Goal: Information Seeking & Learning: Learn about a topic

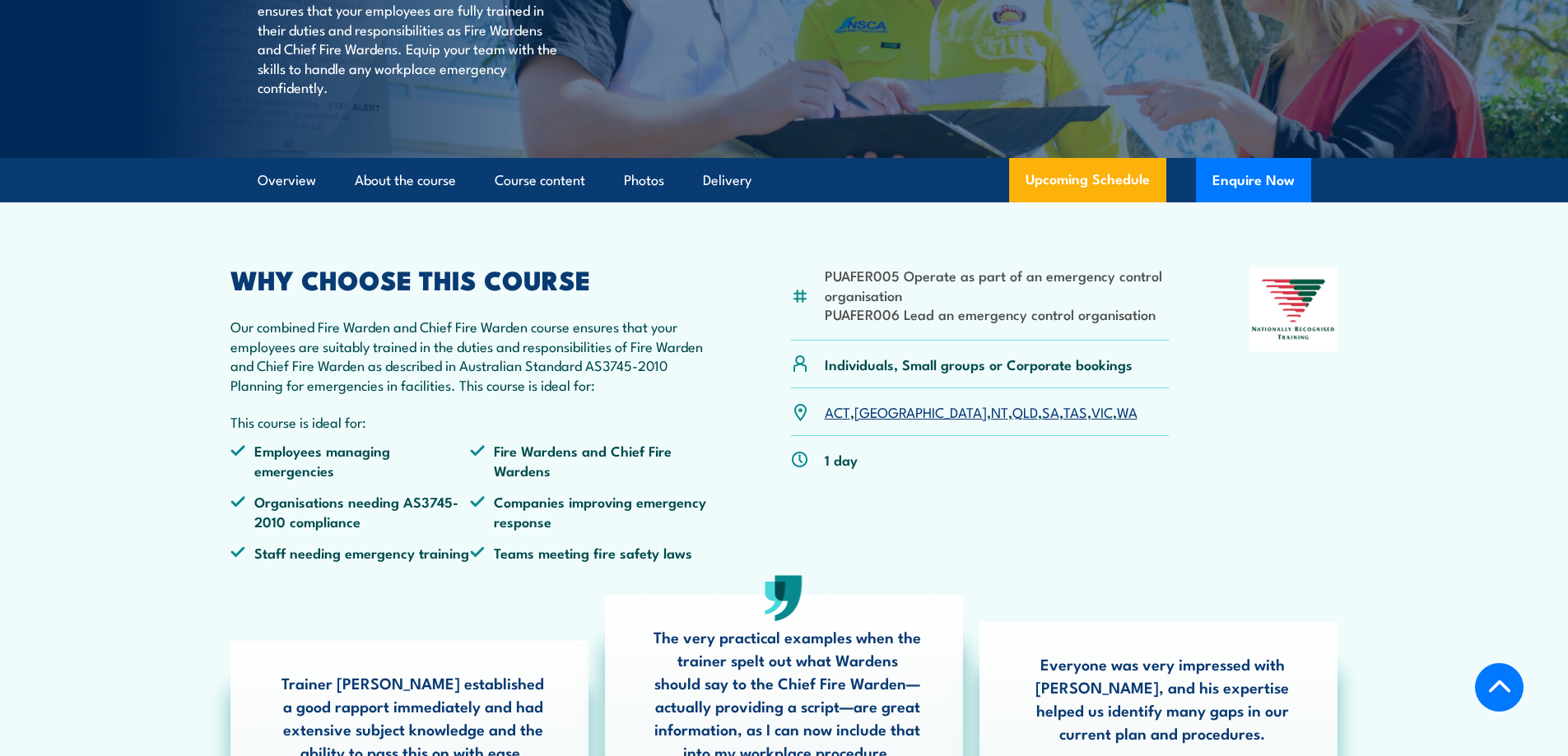
scroll to position [329, 0]
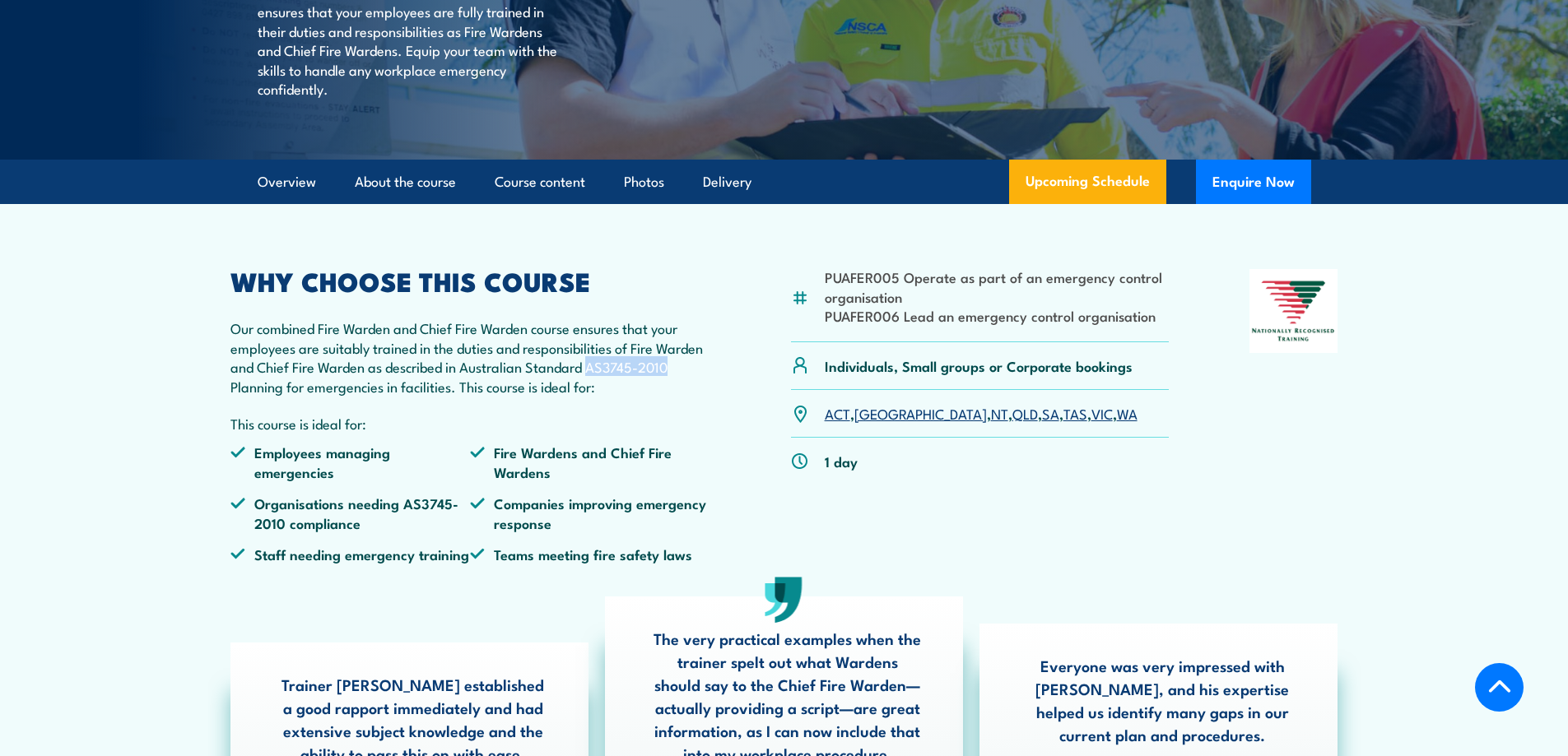
drag, startPoint x: 668, startPoint y: 407, endPoint x: 591, endPoint y: 404, distance: 77.1
click at [591, 395] on p "Our combined Fire Warden and Chief Fire Warden course ensures that your employe…" at bounding box center [471, 357] width 481 height 77
copy p "AS3745-2010"
click at [730, 420] on div "PUAFER005 Operate as part of an emergency control organisation PUAFER006 Lead a…" at bounding box center [784, 422] width 1108 height 307
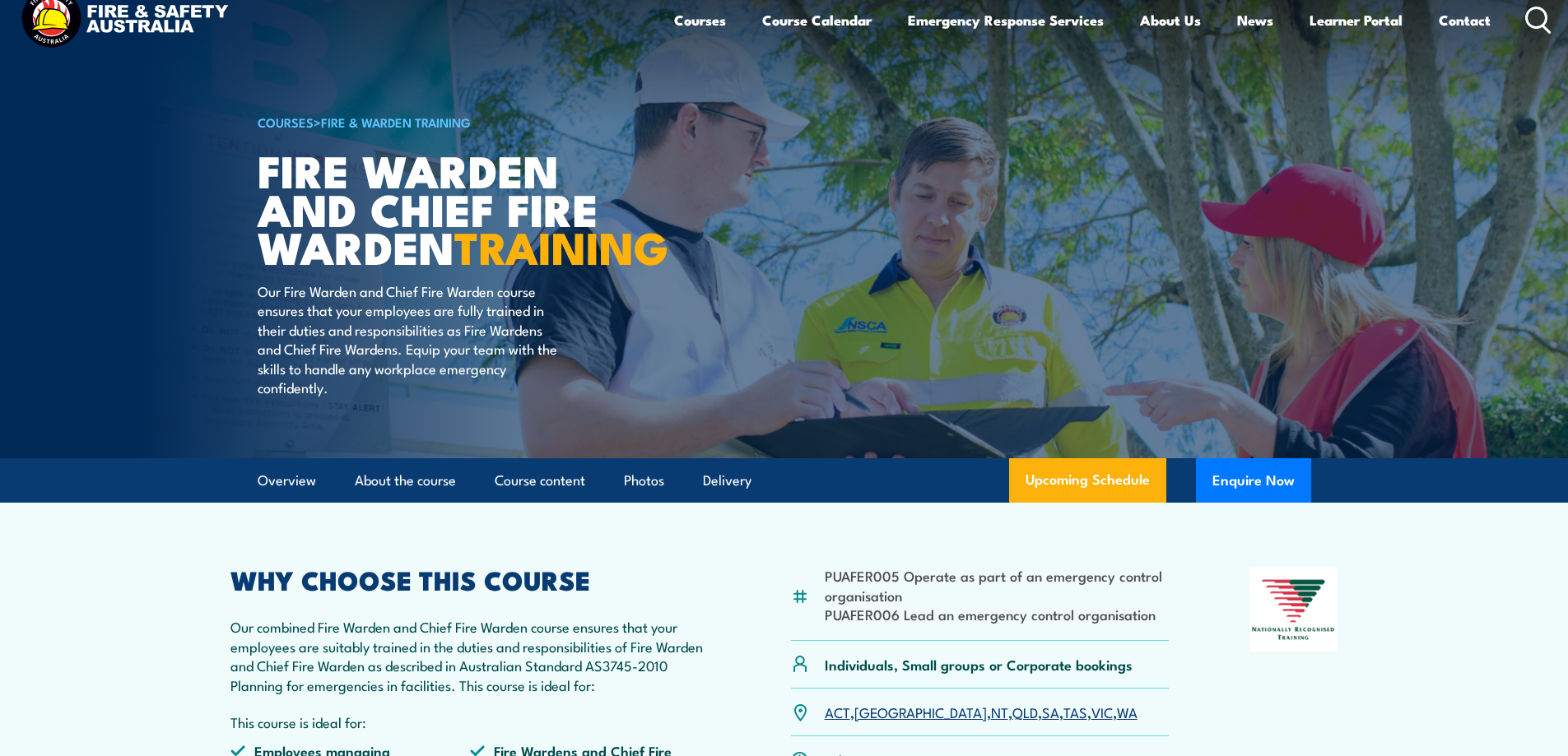
scroll to position [0, 0]
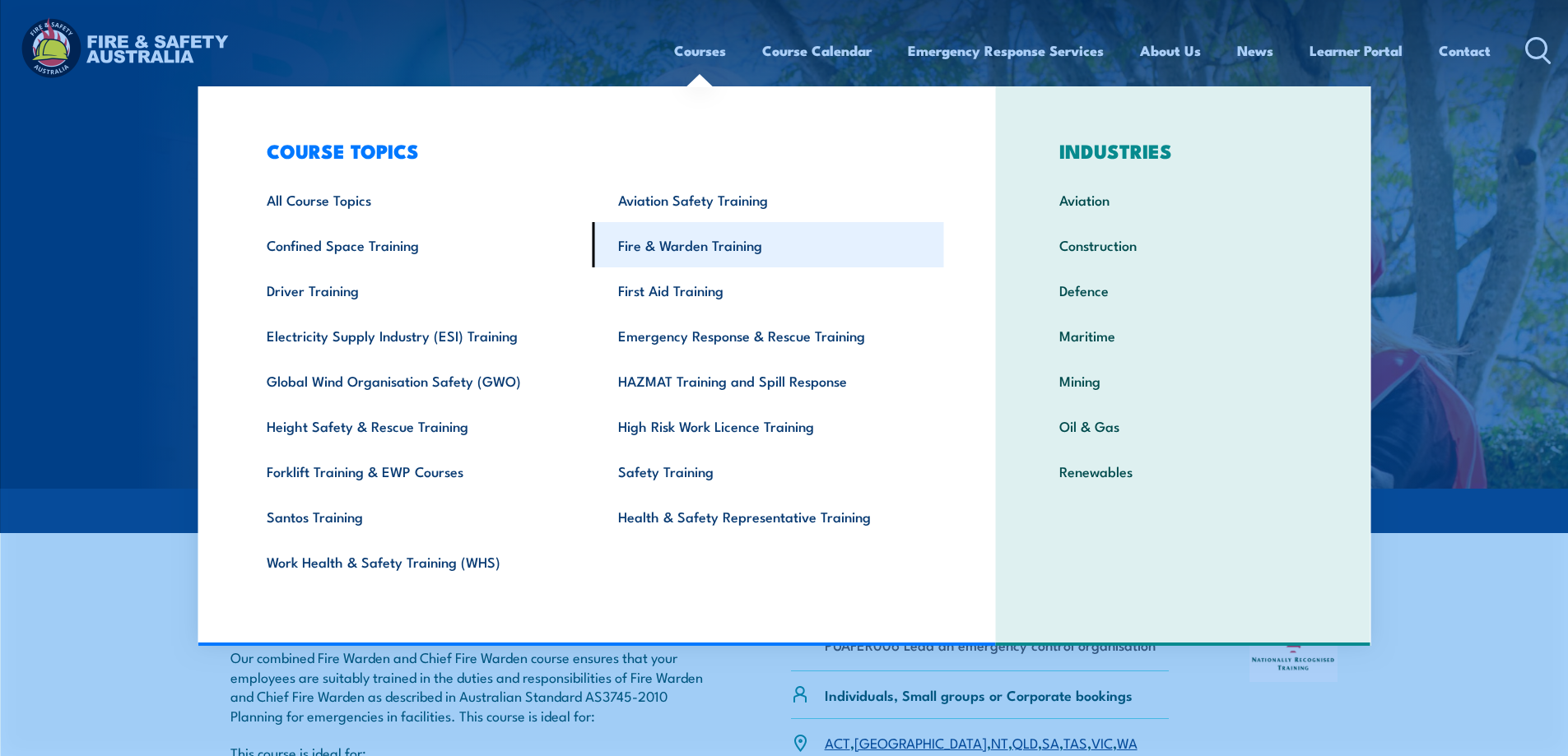
click at [684, 246] on link "Fire & Warden Training" at bounding box center [769, 245] width 352 height 45
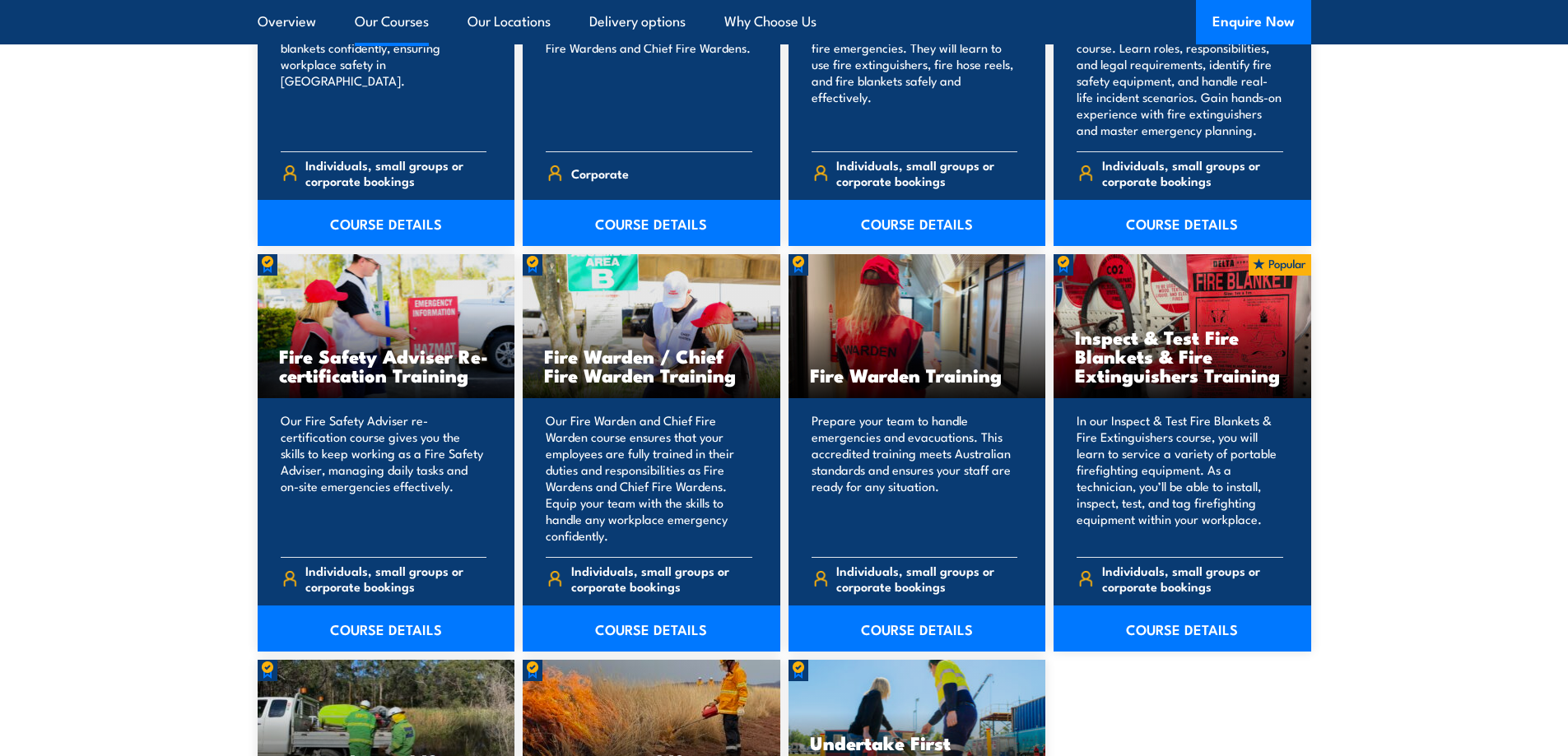
scroll to position [1975, 0]
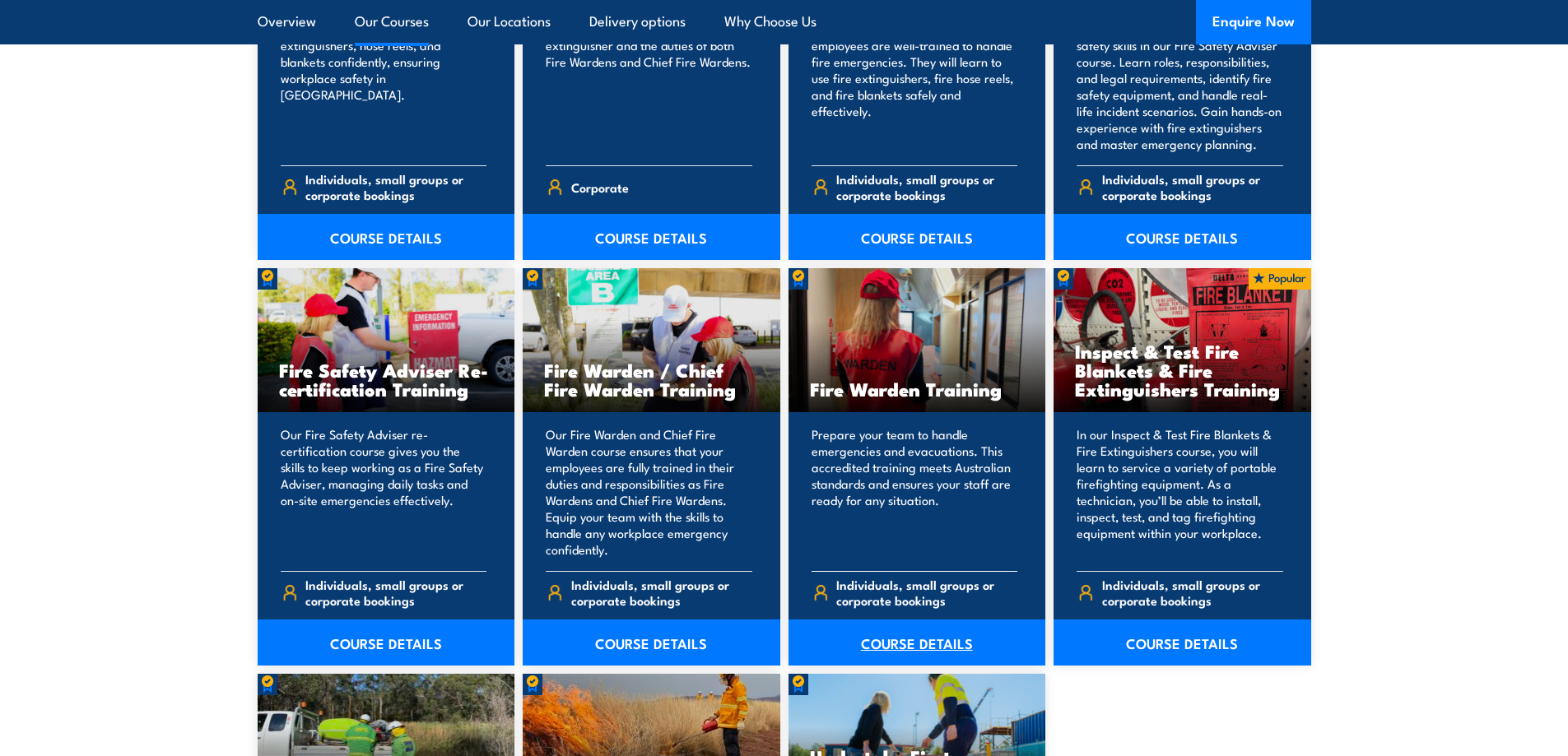
click at [890, 642] on link "COURSE DETAILS" at bounding box center [917, 642] width 257 height 46
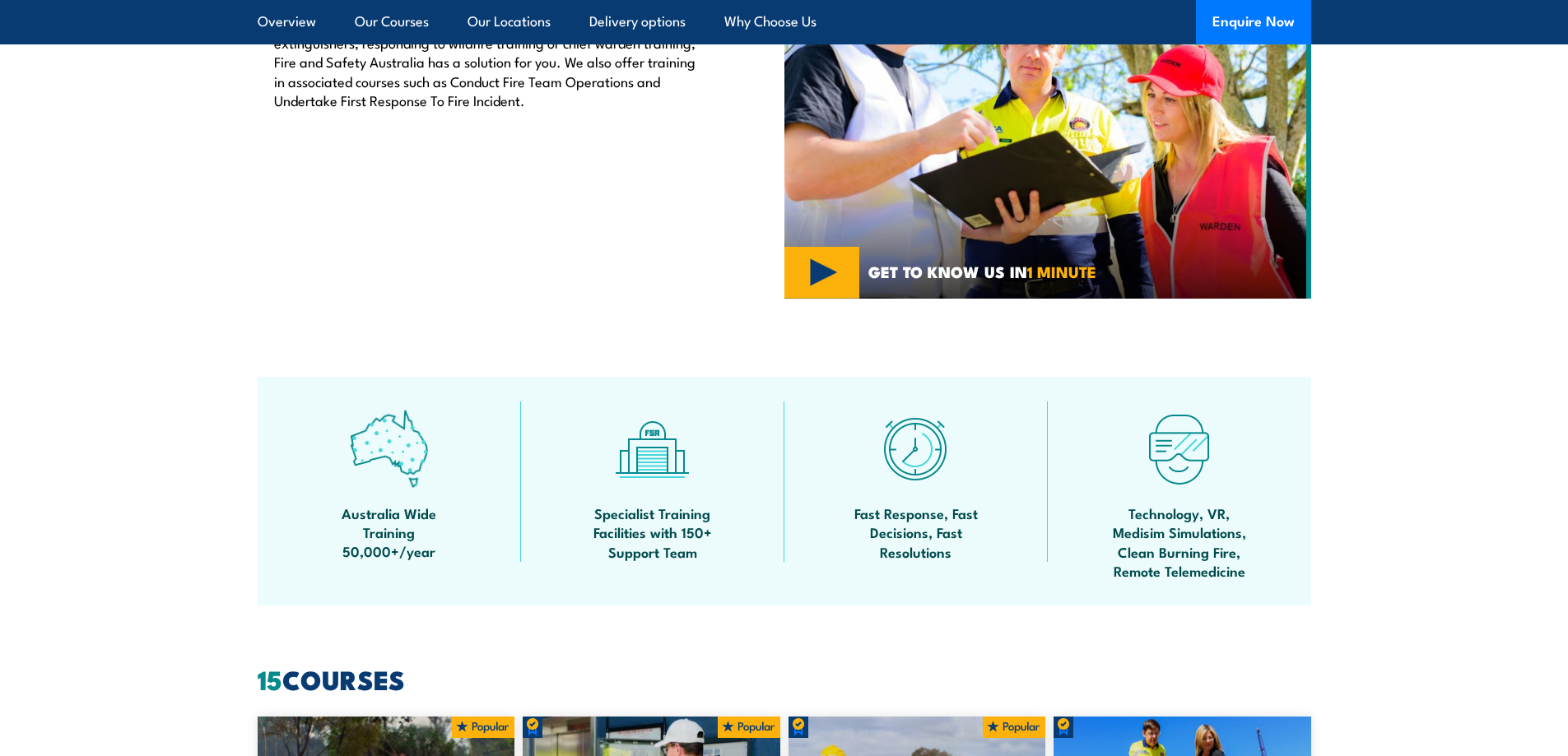
scroll to position [329, 0]
